Goal: Task Accomplishment & Management: Manage account settings

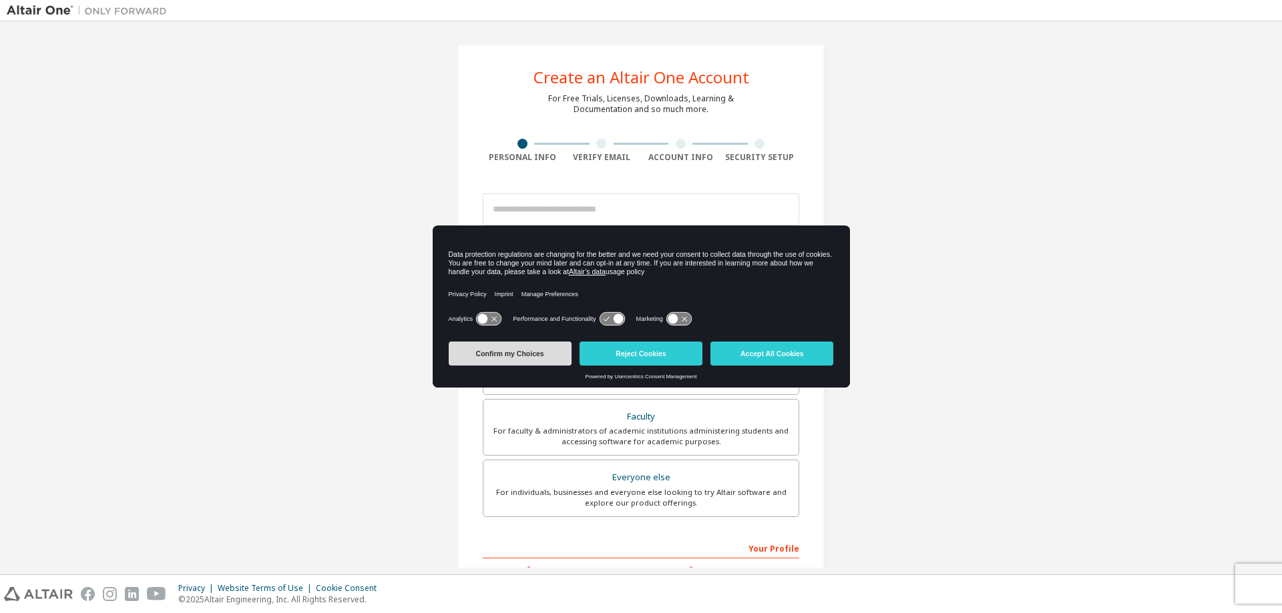
click at [529, 351] on button "Confirm my Choices" at bounding box center [510, 354] width 123 height 24
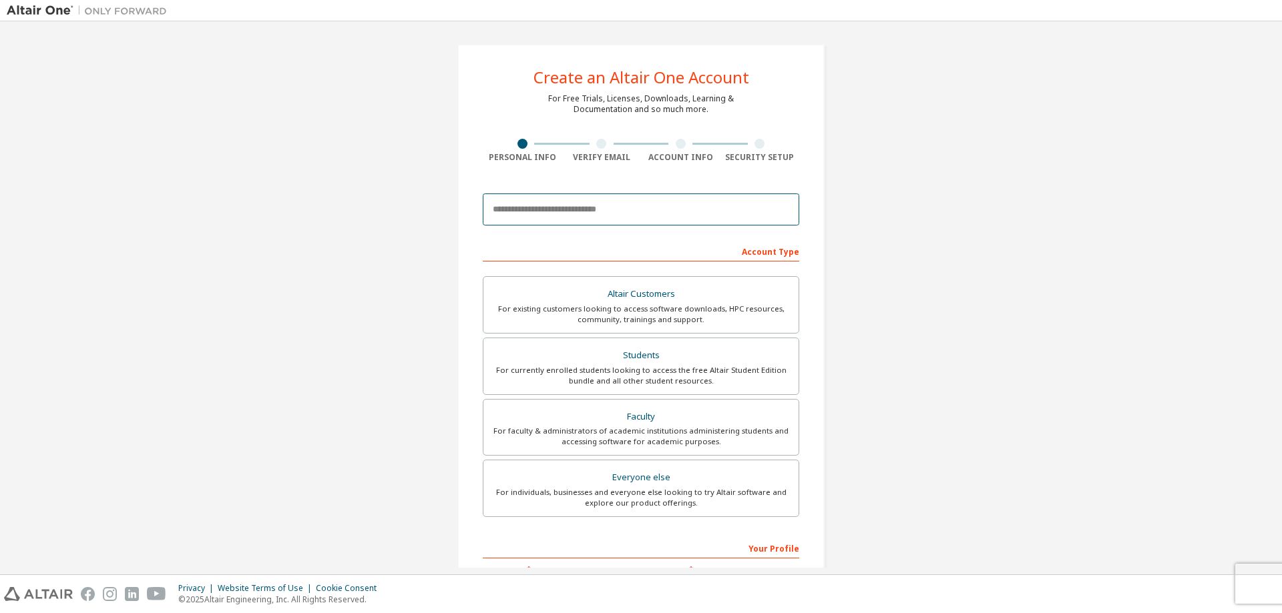
click at [601, 208] on input "email" at bounding box center [641, 210] width 316 height 32
type input "**********"
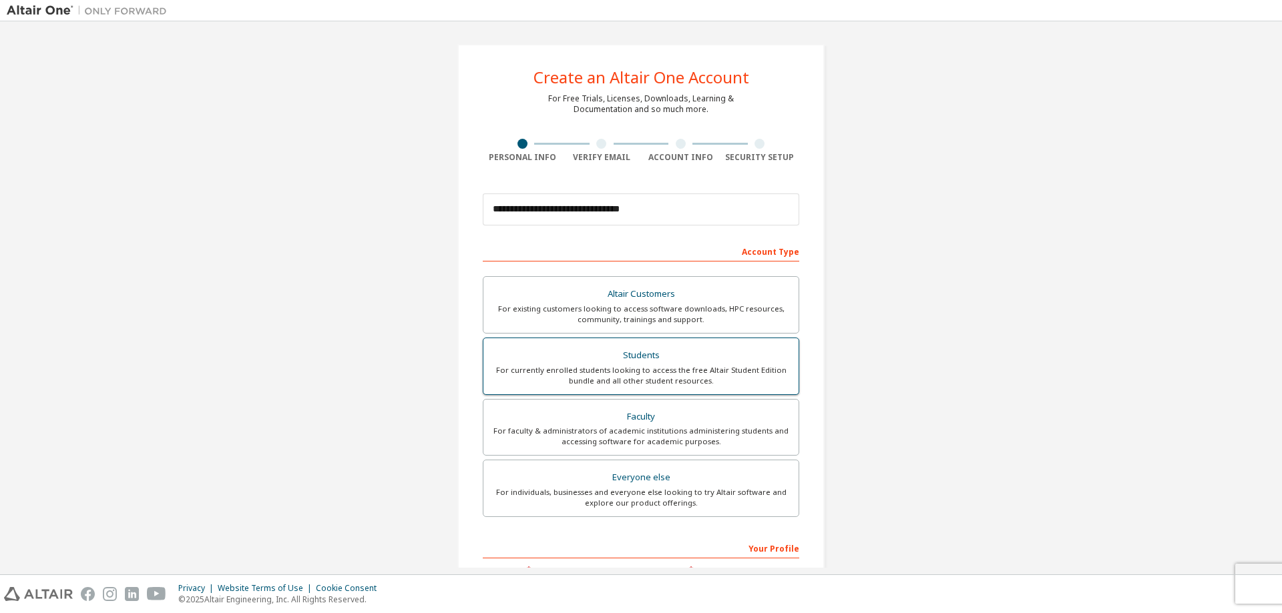
click at [616, 352] on div "Students" at bounding box center [640, 355] width 299 height 19
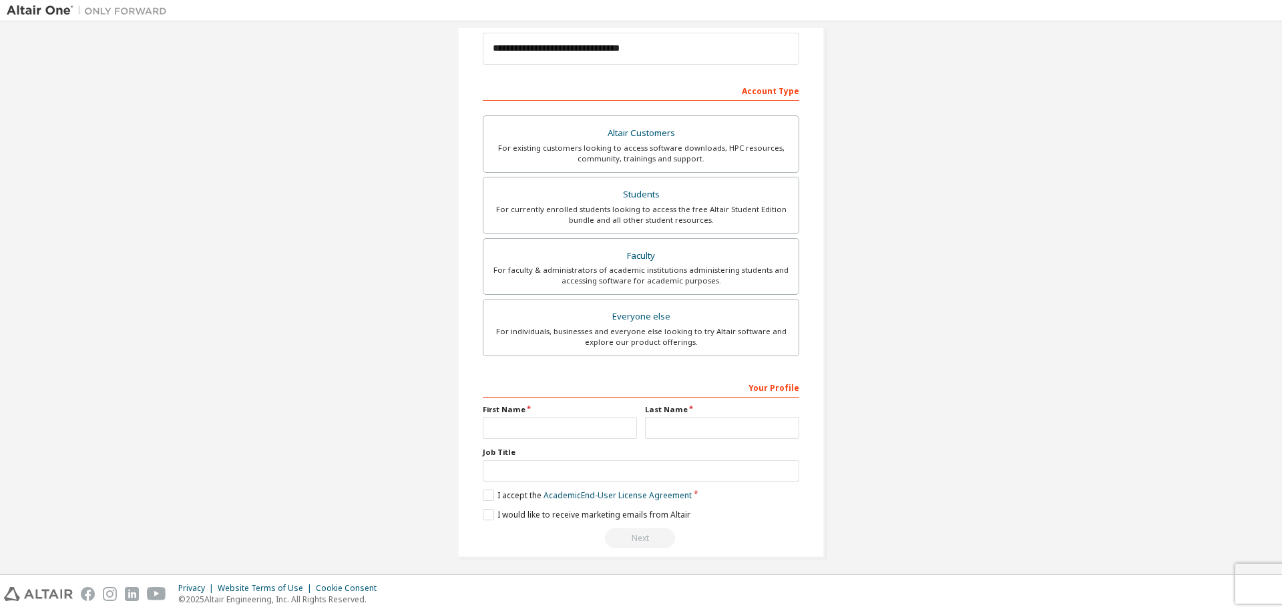
scroll to position [167, 0]
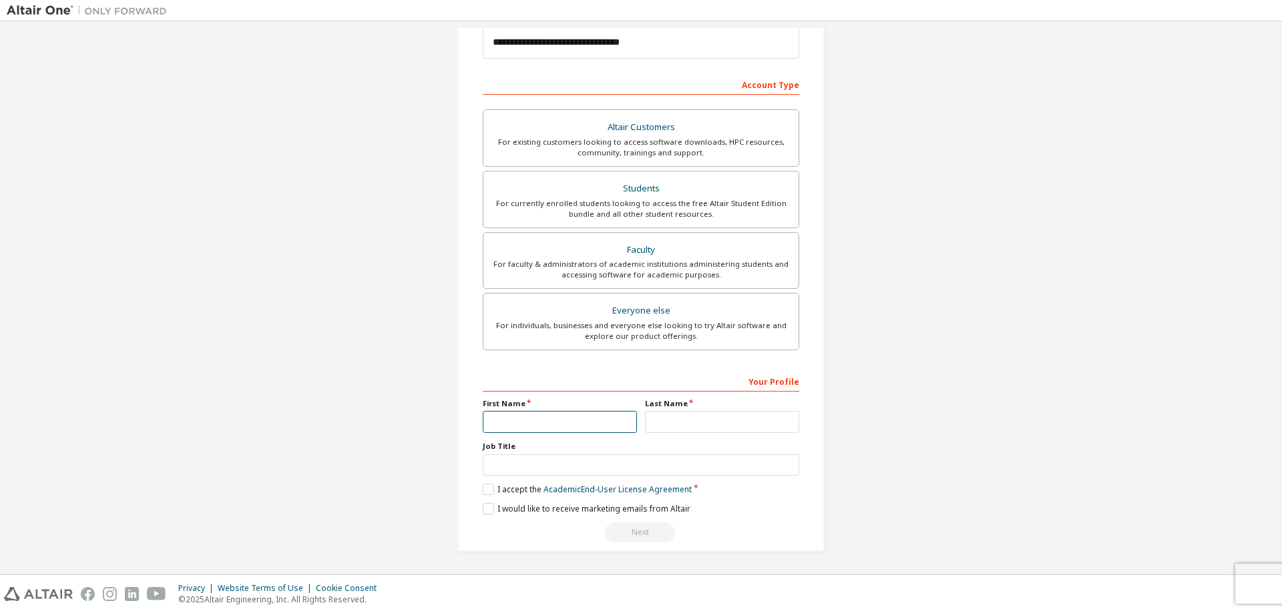
click at [584, 427] on input "text" at bounding box center [560, 422] width 154 height 22
type input "******"
type input "****"
type input "*******"
click at [501, 489] on label "I accept the Academic End-User License Agreement" at bounding box center [587, 489] width 209 height 11
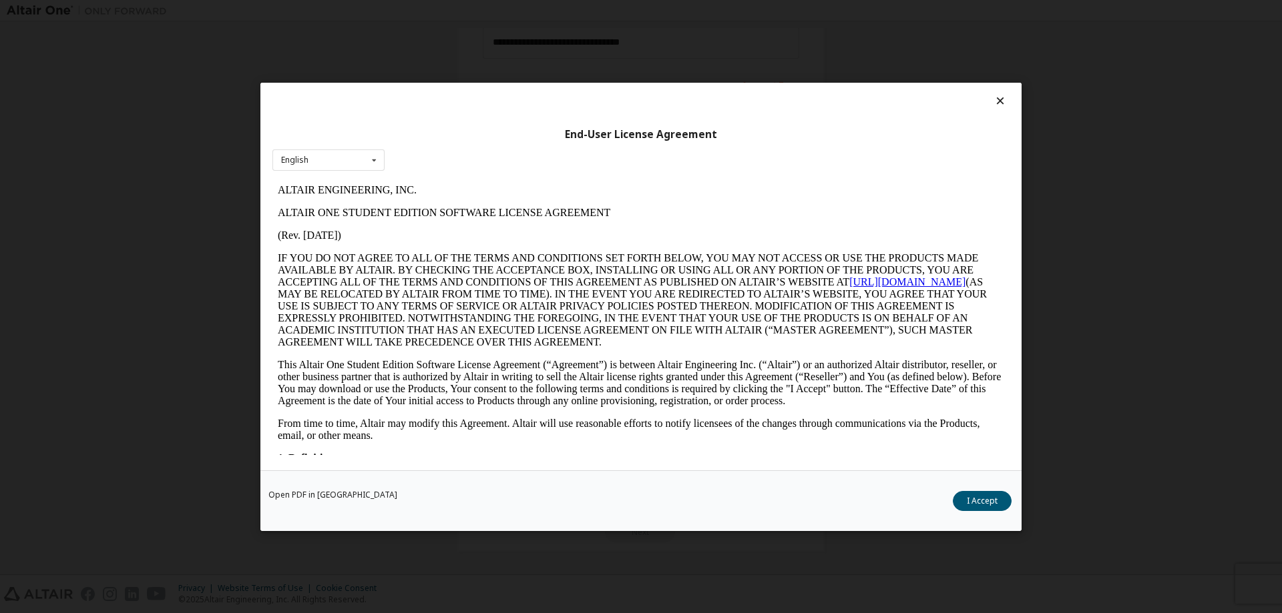
scroll to position [0, 0]
click at [987, 499] on button "I Accept" at bounding box center [981, 501] width 59 height 20
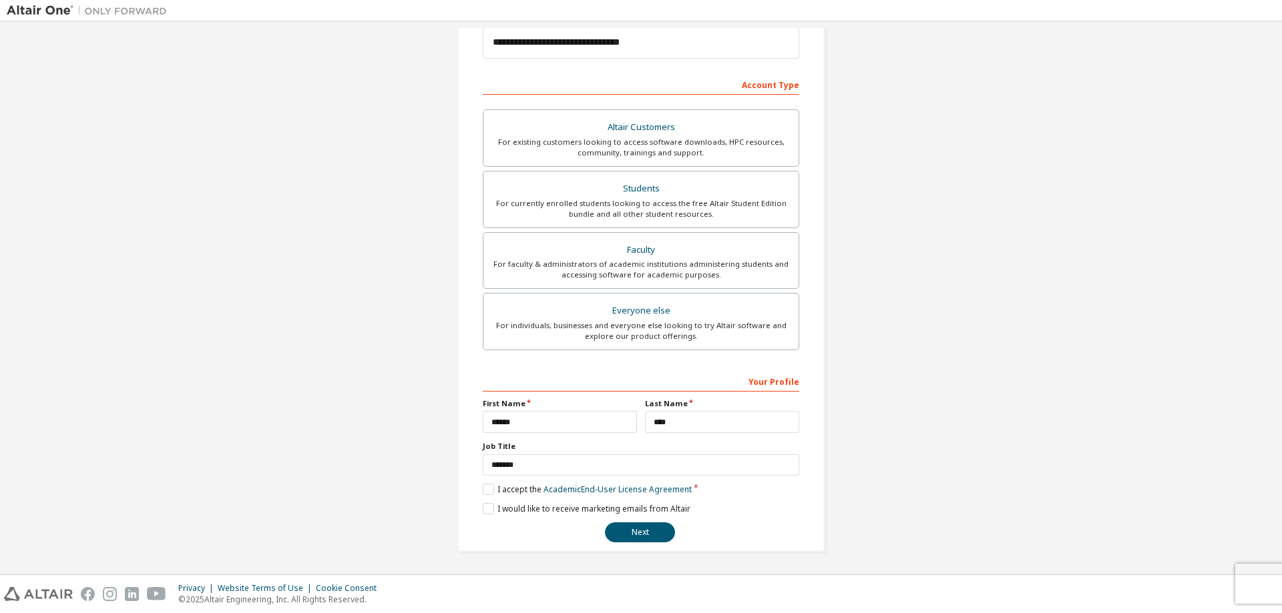
click at [641, 547] on div "**********" at bounding box center [640, 214] width 367 height 675
click at [643, 540] on button "Next" at bounding box center [640, 533] width 70 height 20
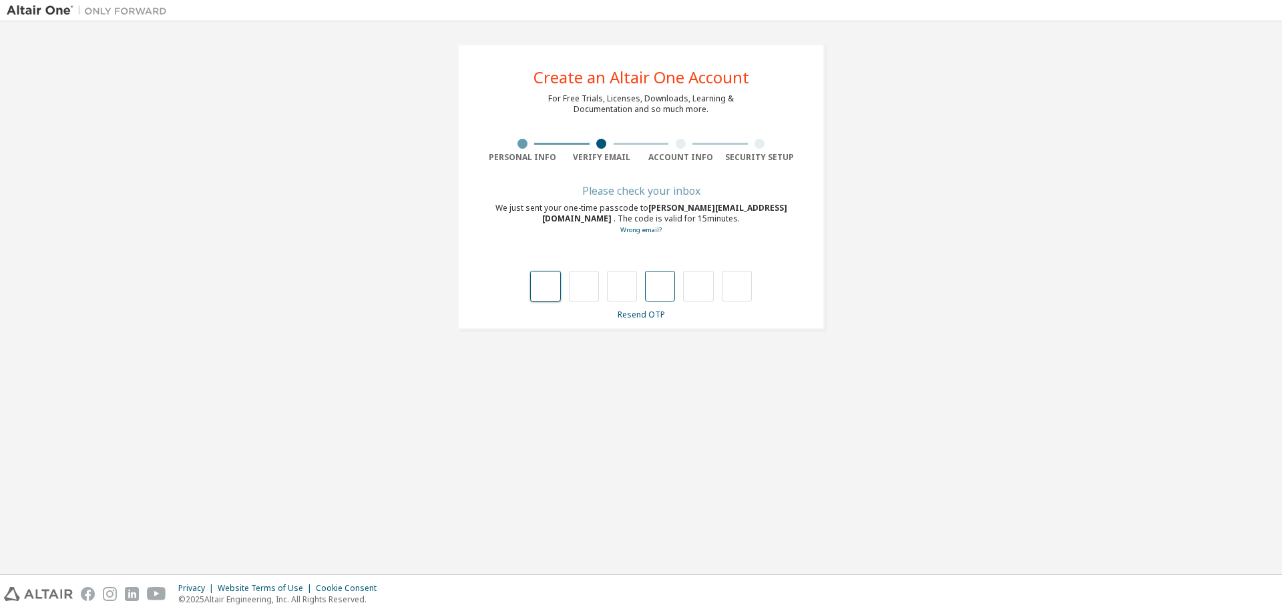
type input "*"
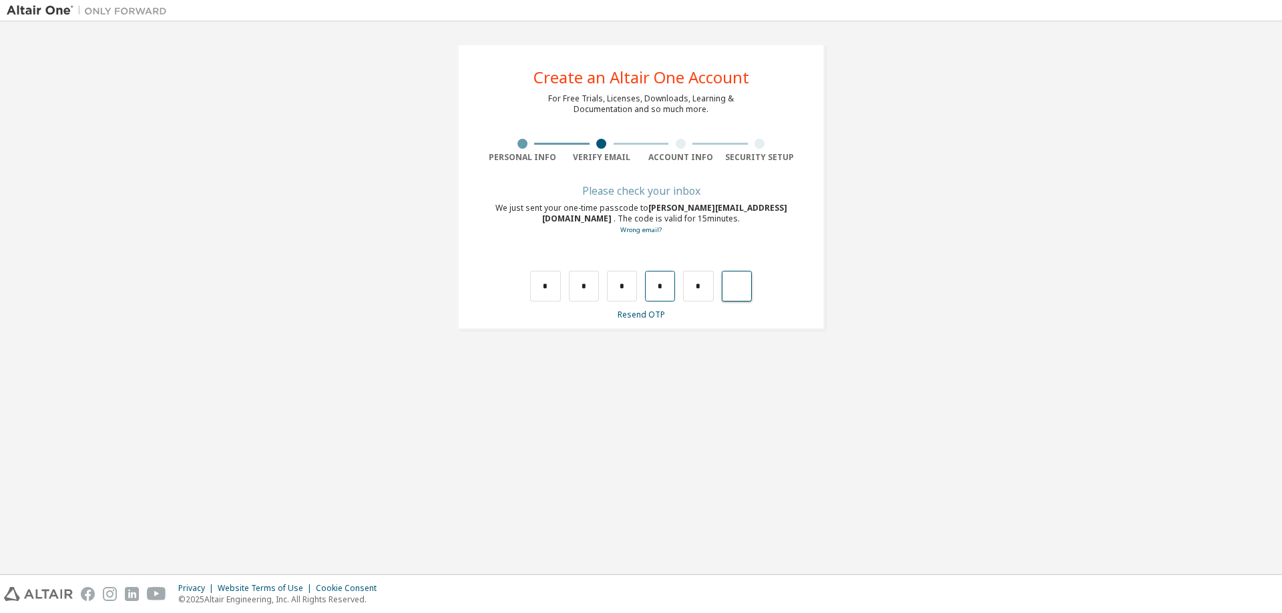
type input "*"
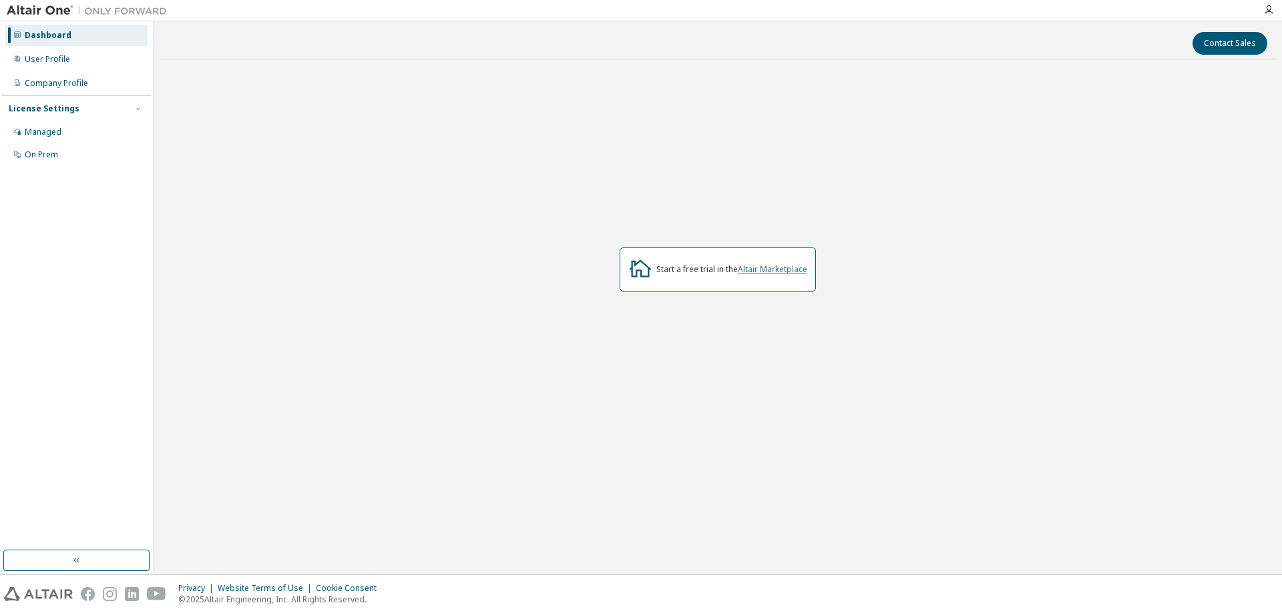
click at [756, 271] on link "Altair Marketplace" at bounding box center [772, 269] width 69 height 11
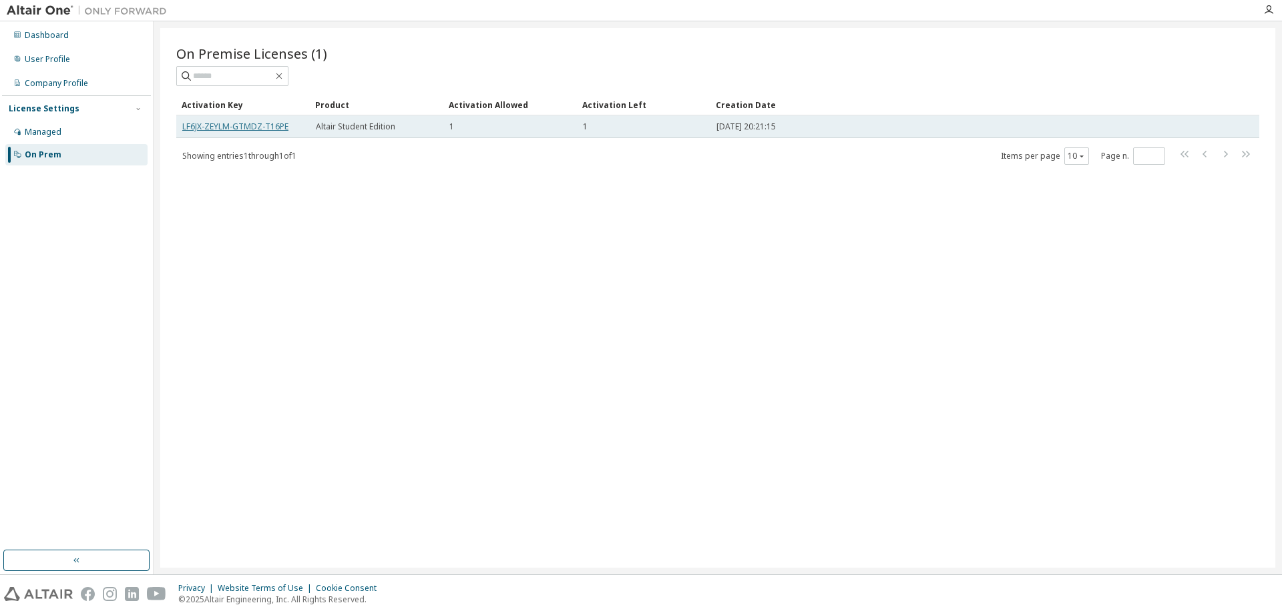
click at [263, 125] on link "LF6JX-ZEYLM-GTMDZ-T16PE" at bounding box center [235, 126] width 106 height 11
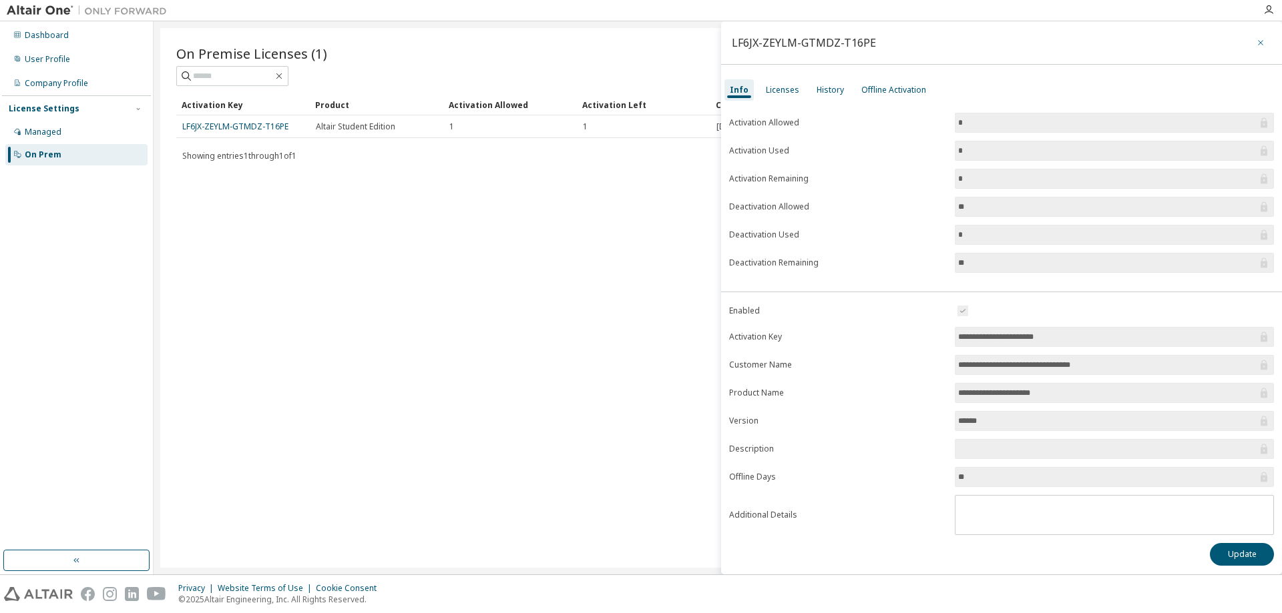
click at [1256, 41] on icon "button" at bounding box center [1260, 42] width 9 height 11
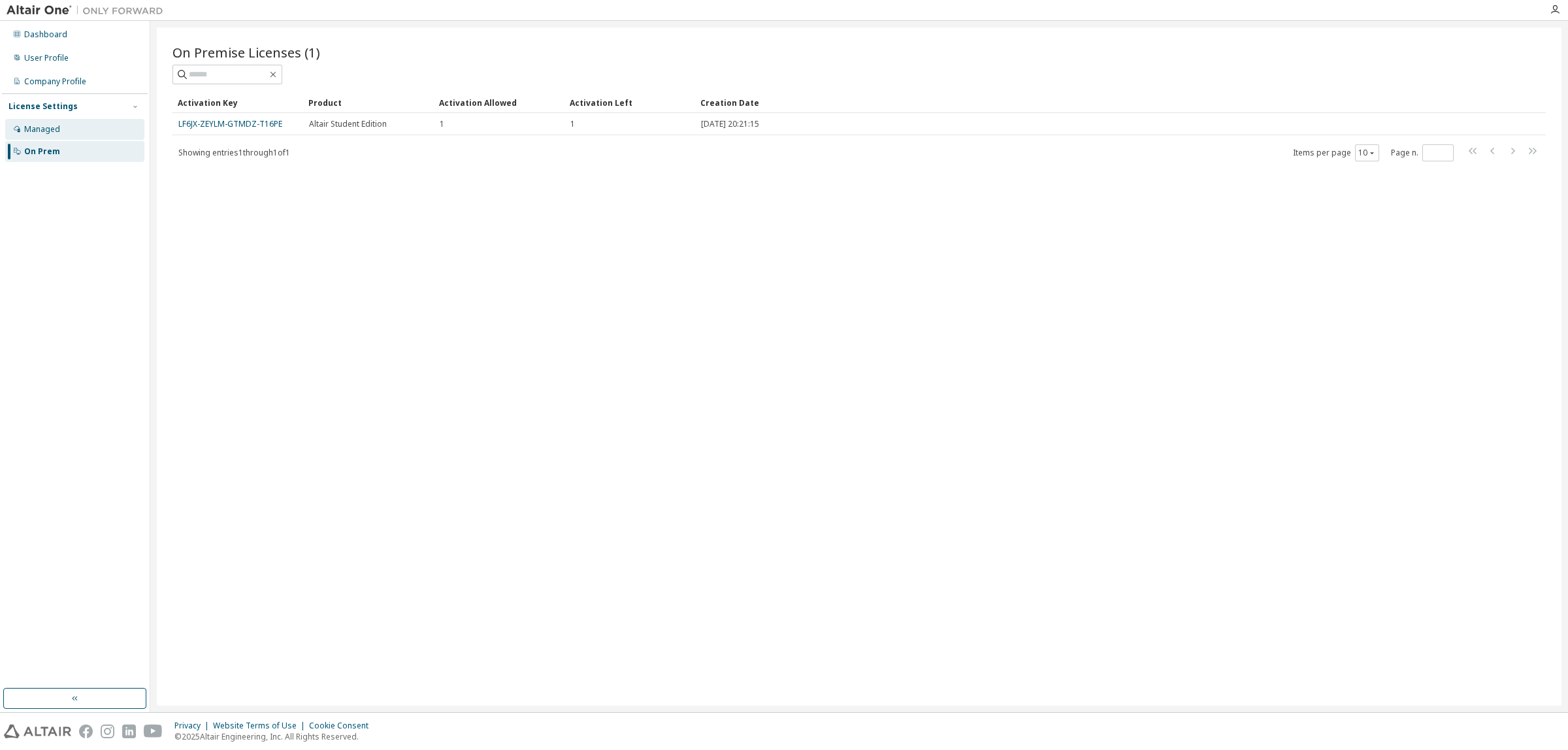
click at [96, 126] on div "Managed" at bounding box center [74, 128] width 139 height 21
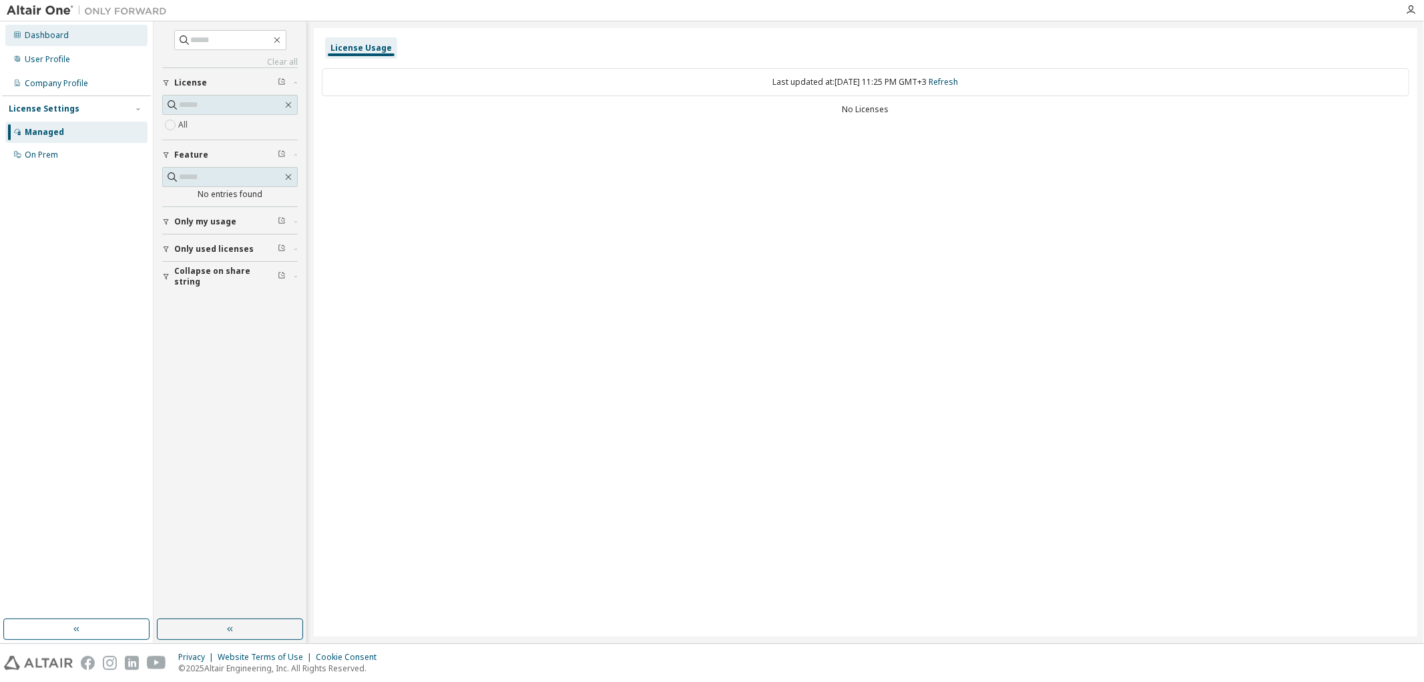
click at [114, 35] on div "Dashboard" at bounding box center [76, 35] width 142 height 21
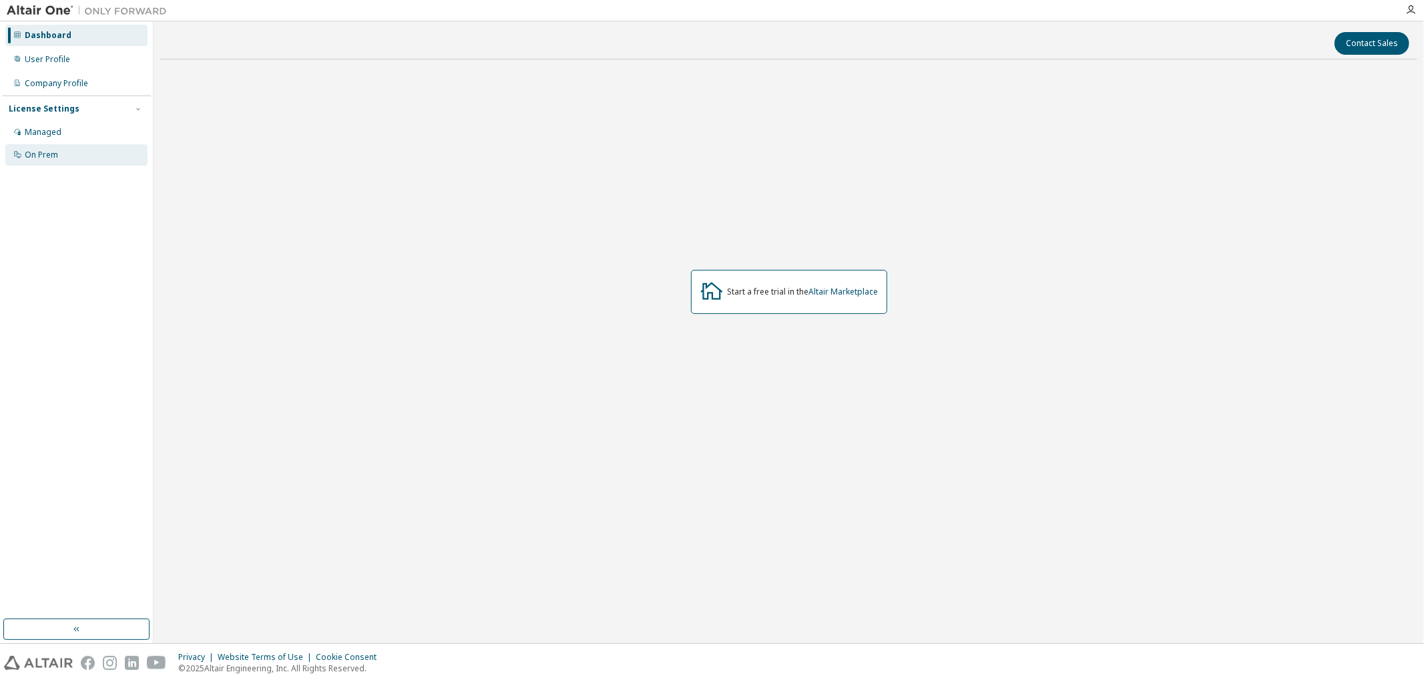
click at [44, 152] on div "On Prem" at bounding box center [41, 155] width 33 height 11
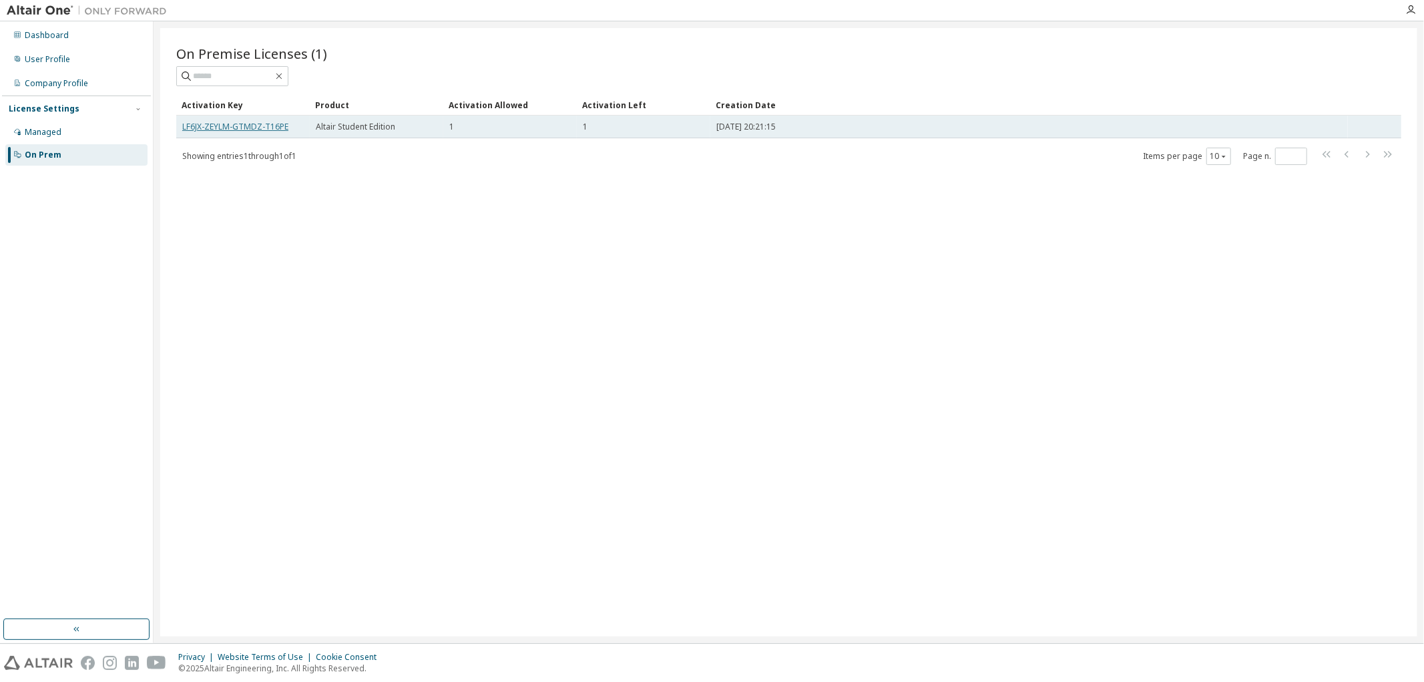
click at [272, 123] on link "LF6JX-ZEYLM-GTMDZ-T16PE" at bounding box center [235, 126] width 106 height 11
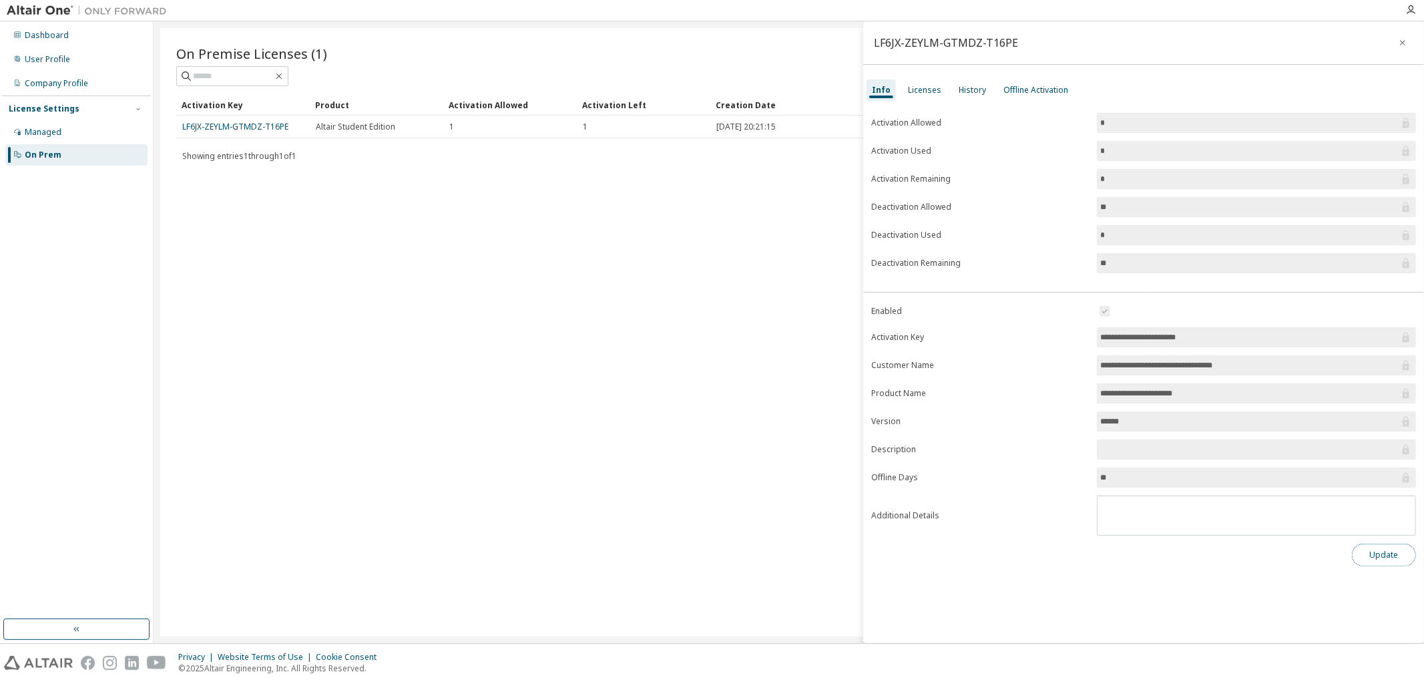
click at [1281, 551] on button "Update" at bounding box center [1384, 554] width 64 height 23
click at [1281, 40] on icon "button" at bounding box center [1402, 42] width 9 height 11
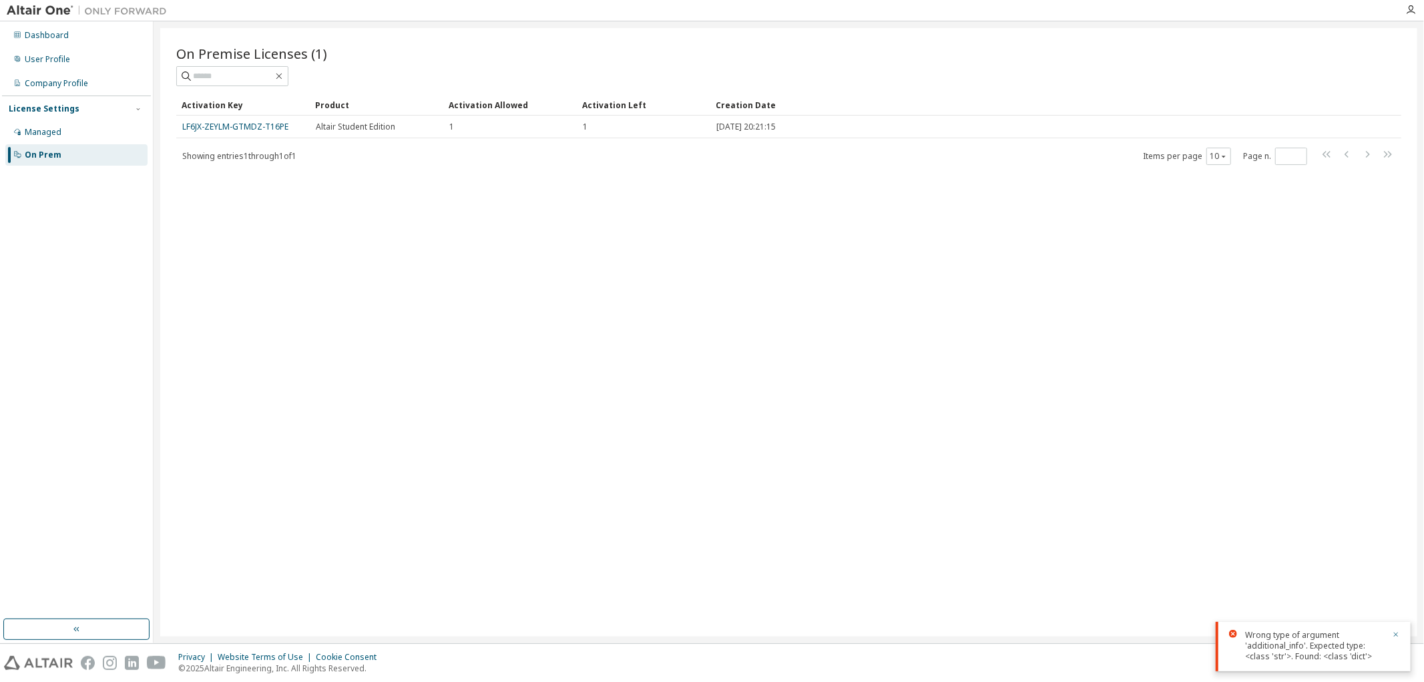
click at [1281, 613] on icon "button" at bounding box center [1396, 634] width 8 height 8
click at [107, 133] on div "Managed" at bounding box center [76, 131] width 142 height 21
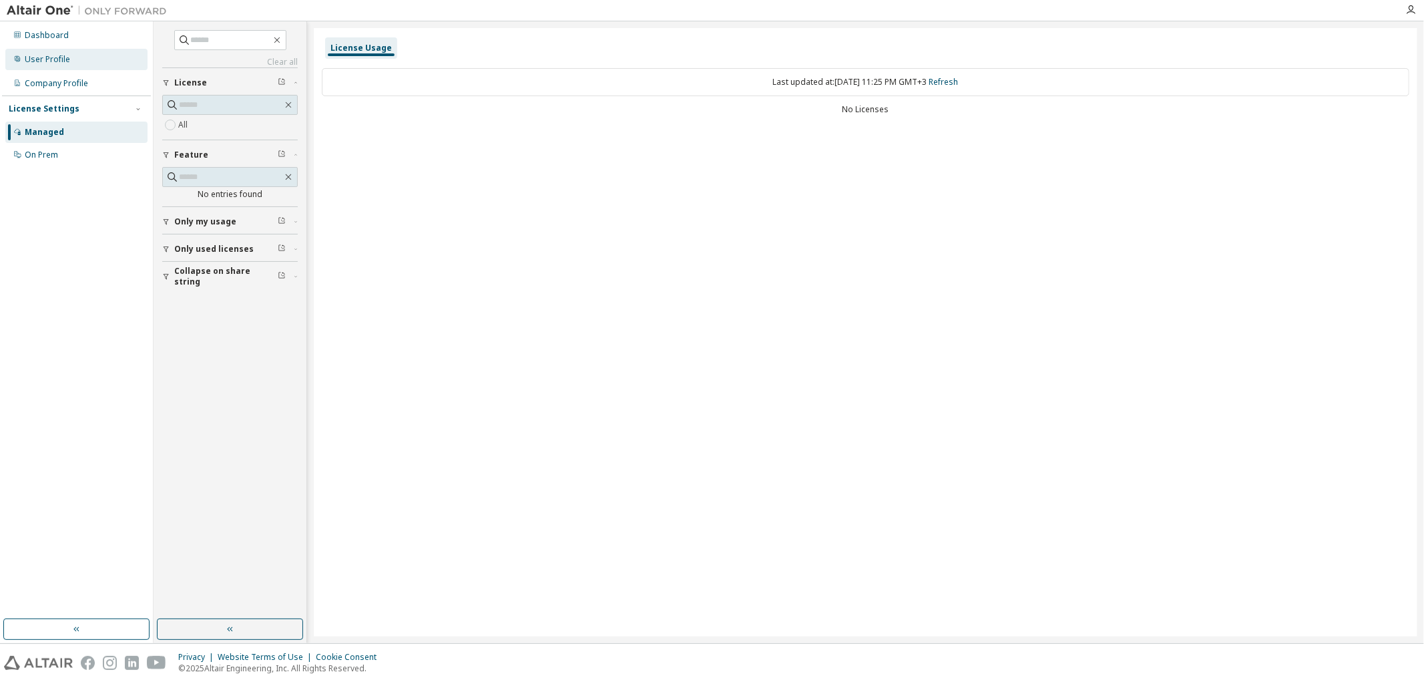
click at [60, 55] on div "User Profile" at bounding box center [47, 59] width 45 height 11
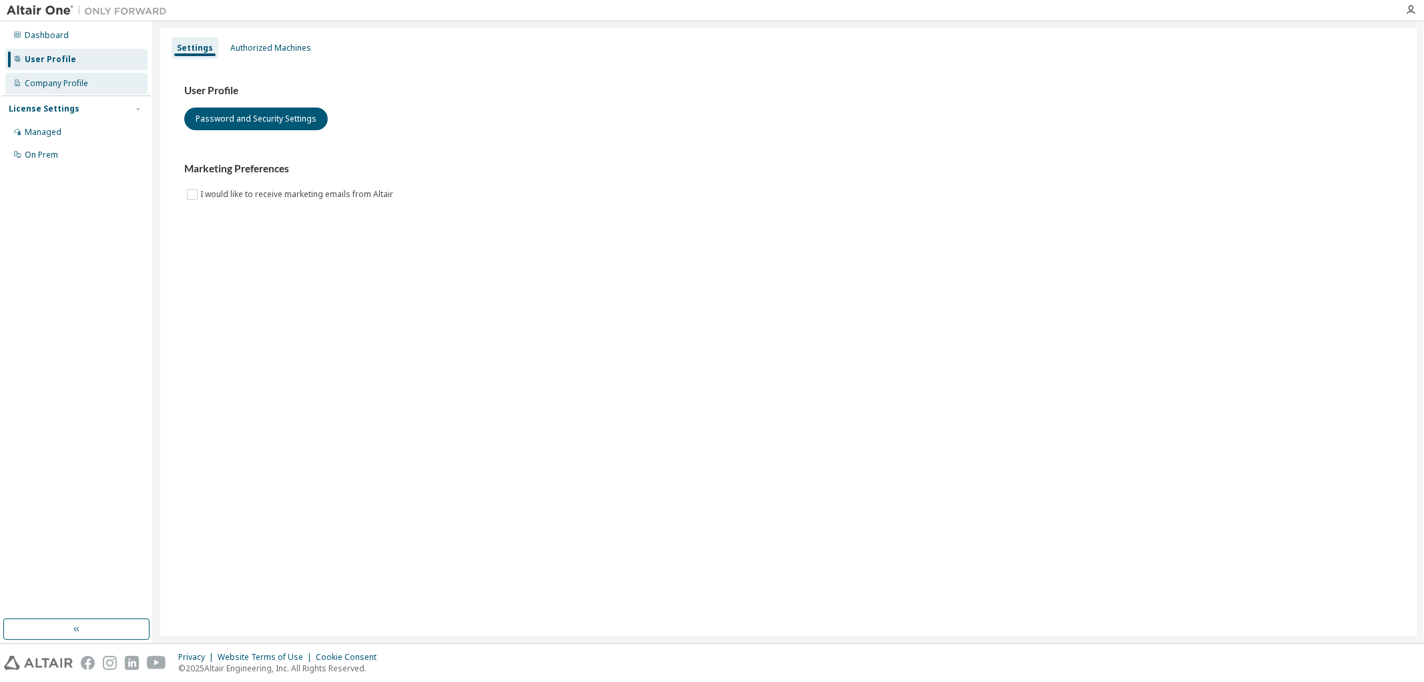
click at [89, 77] on div "Company Profile" at bounding box center [76, 83] width 142 height 21
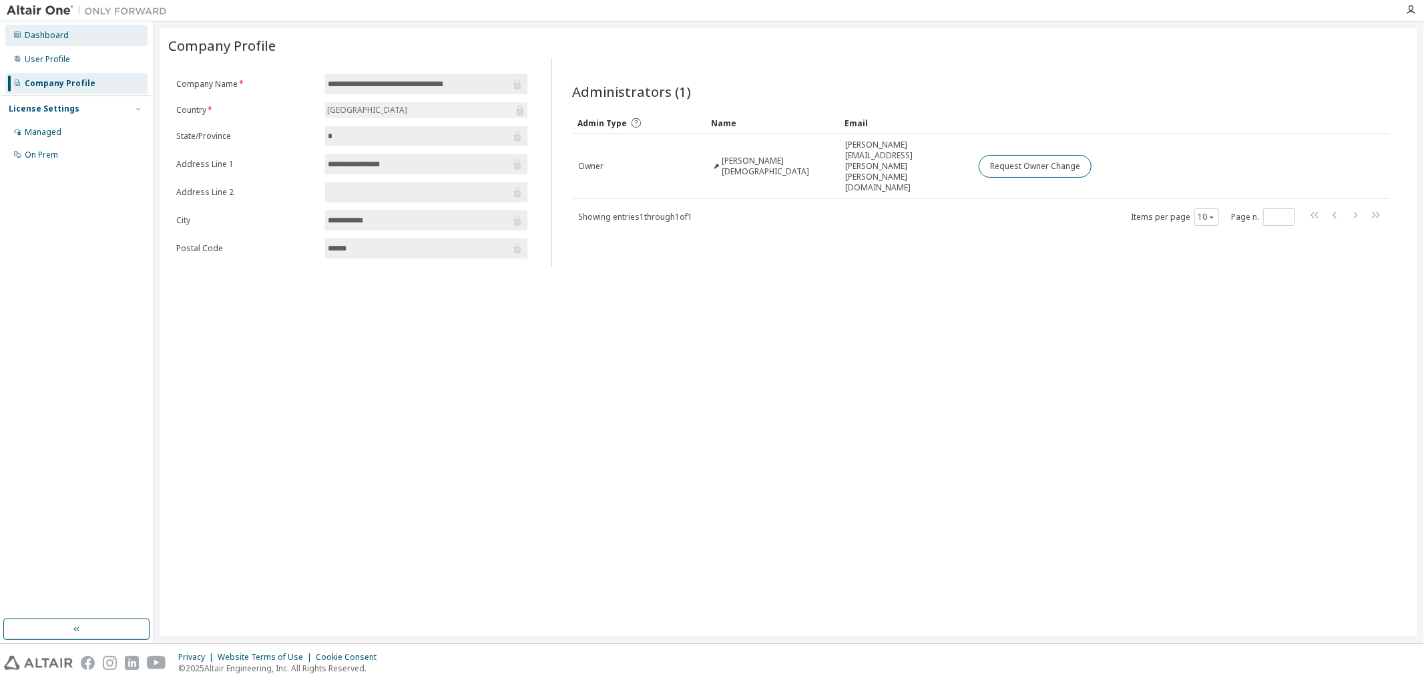
click at [70, 43] on div "Dashboard" at bounding box center [76, 35] width 142 height 21
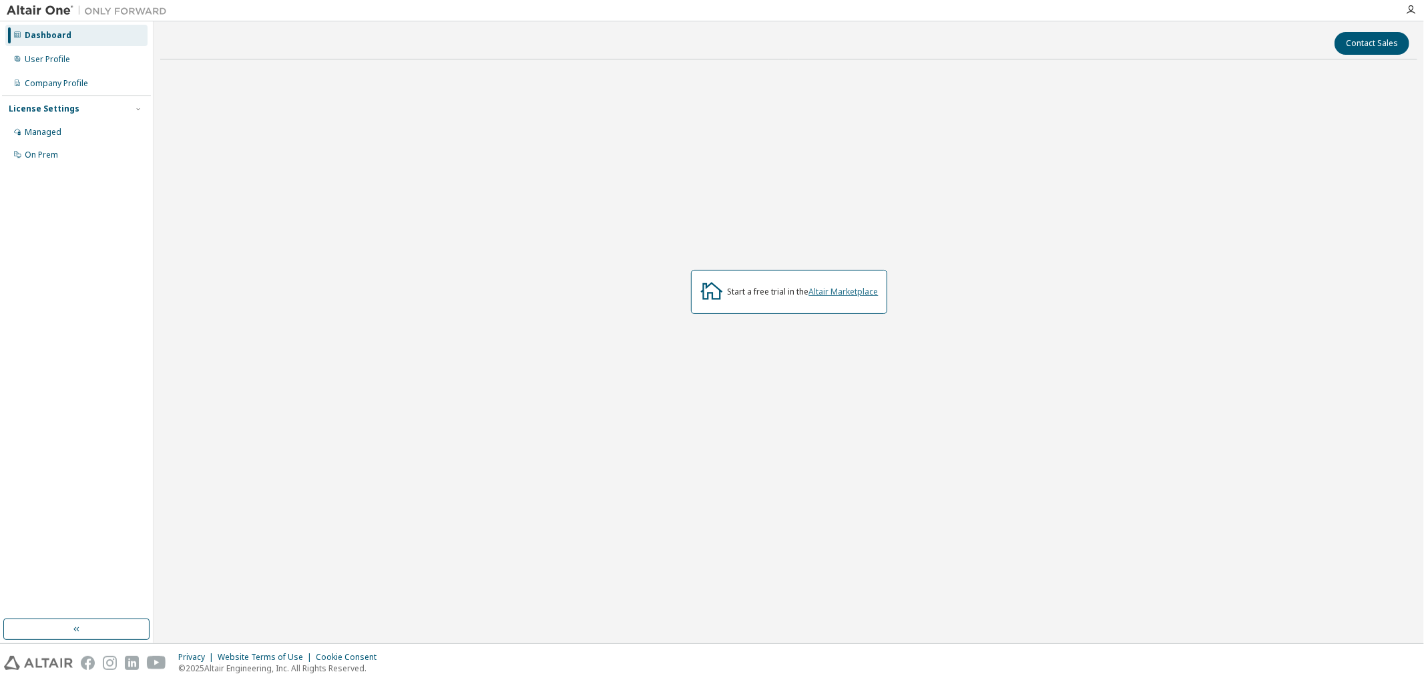
click at [836, 287] on link "Altair Marketplace" at bounding box center [843, 291] width 69 height 11
click at [72, 154] on div "On Prem" at bounding box center [76, 154] width 142 height 21
